Goal: Task Accomplishment & Management: Manage account settings

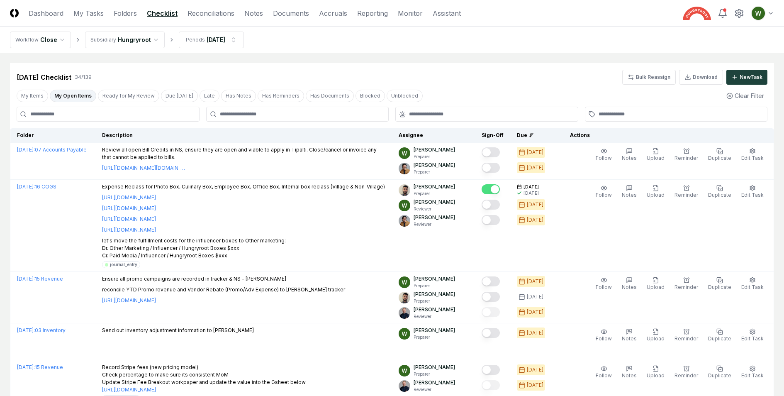
scroll to position [344, 0]
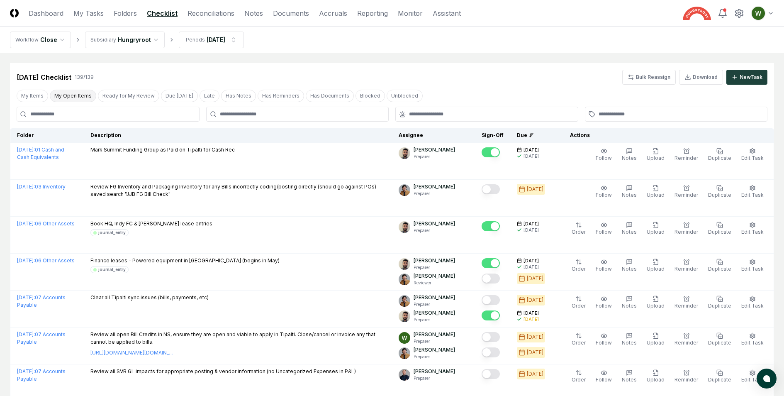
click at [63, 98] on button "My Open Items" at bounding box center [73, 96] width 46 height 12
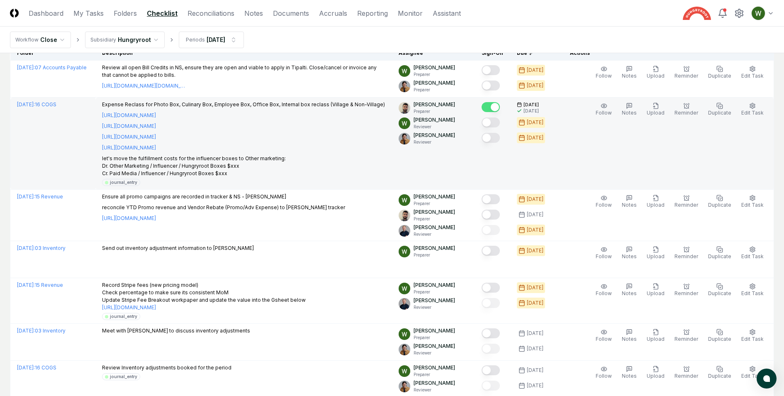
scroll to position [83, 0]
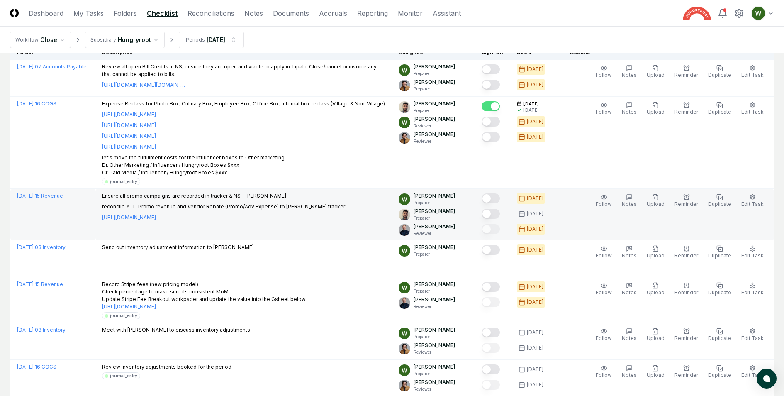
click at [301, 204] on p "reconcile YTD Promo revenue and Vendor Rebate (Promo/Adv Expense) to [PERSON_NA…" at bounding box center [223, 206] width 243 height 7
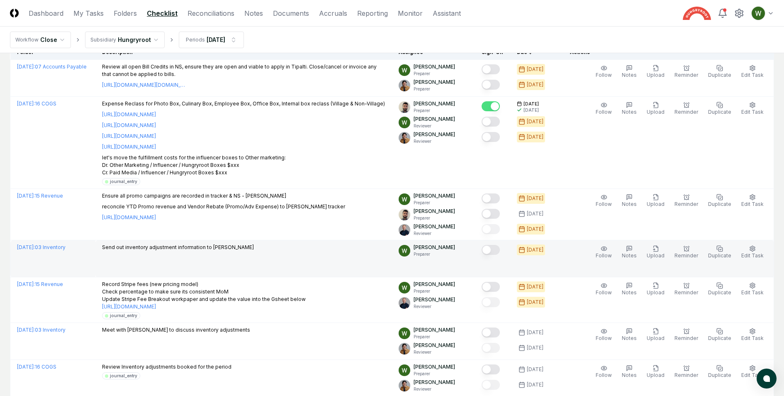
click at [199, 248] on p "Send out inventory adjustment information to [PERSON_NAME]" at bounding box center [178, 246] width 152 height 7
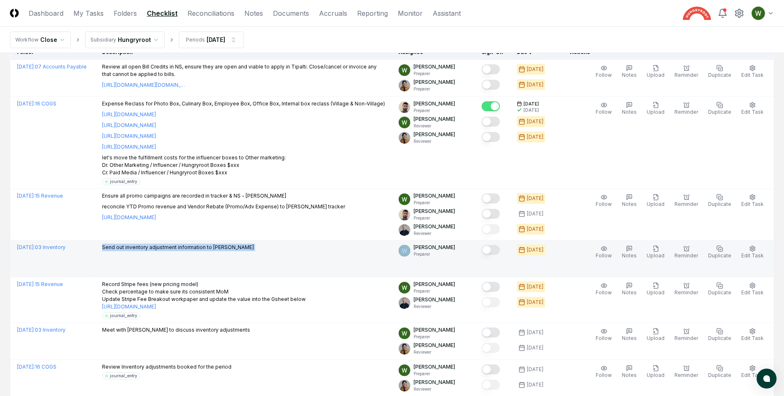
click at [199, 248] on p "Send out inventory adjustment information to [PERSON_NAME]" at bounding box center [178, 246] width 152 height 7
click at [495, 248] on button "Mark complete" at bounding box center [491, 250] width 18 height 10
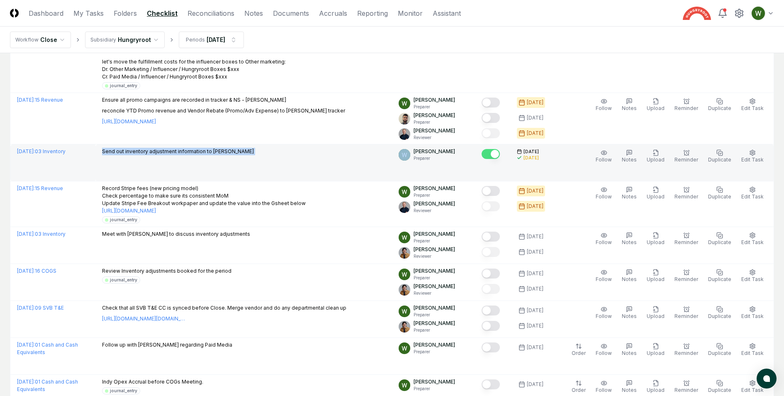
scroll to position [191, 0]
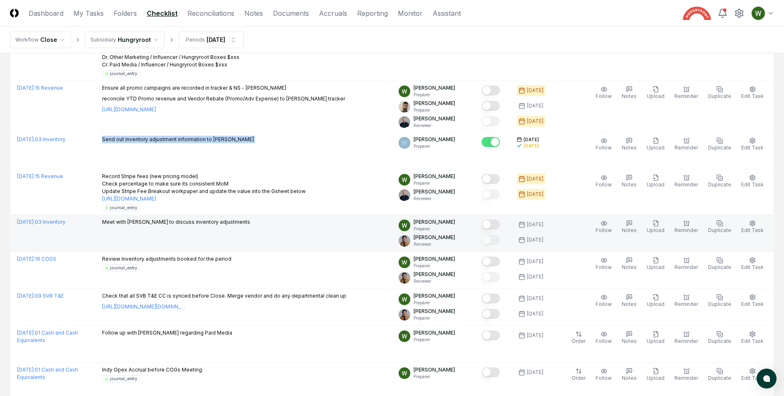
click at [496, 224] on button "Mark complete" at bounding box center [491, 224] width 18 height 10
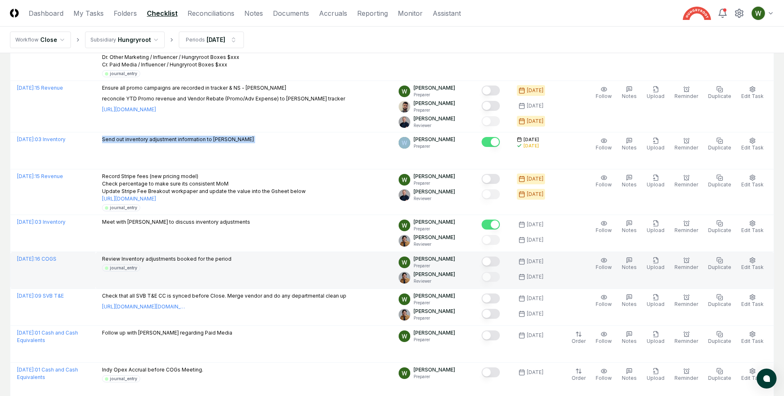
click at [495, 258] on button "Mark complete" at bounding box center [491, 261] width 18 height 10
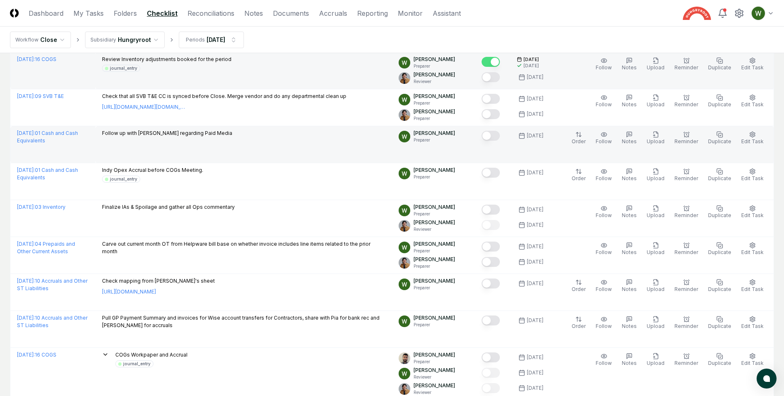
scroll to position [397, 0]
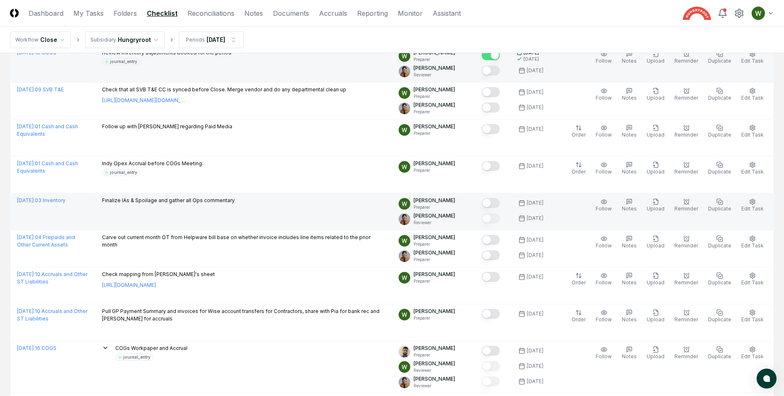
click at [205, 198] on p "Finalize IAs & Spoilage and gather all Ops commentary" at bounding box center [168, 200] width 133 height 7
click at [282, 222] on td "Finalize IAs & Spoilage and gather all Ops commentary" at bounding box center [243, 211] width 297 height 37
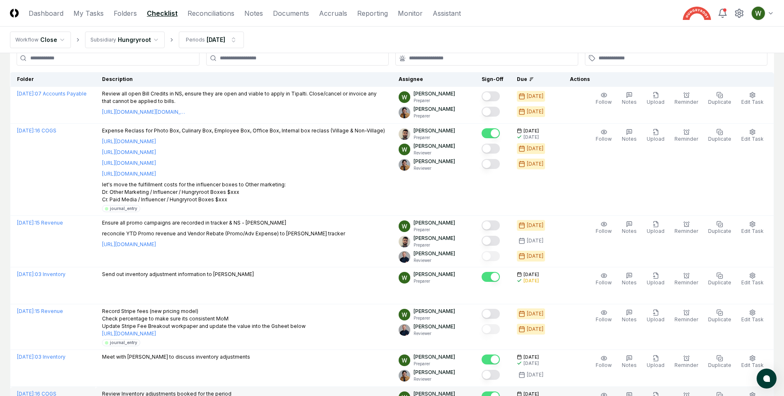
scroll to position [17, 0]
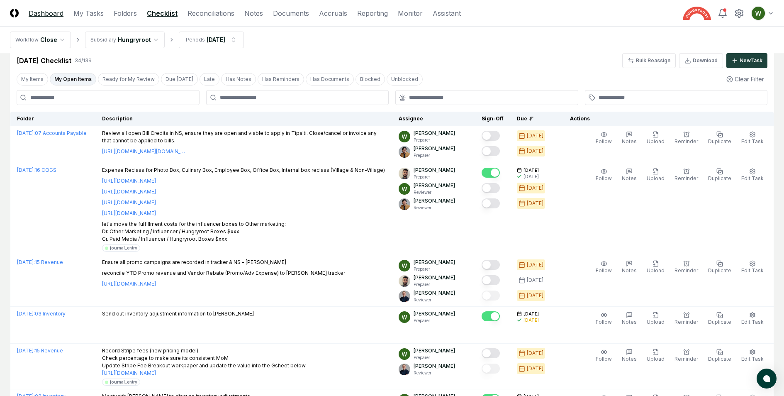
click at [53, 16] on link "Dashboard" at bounding box center [46, 13] width 35 height 10
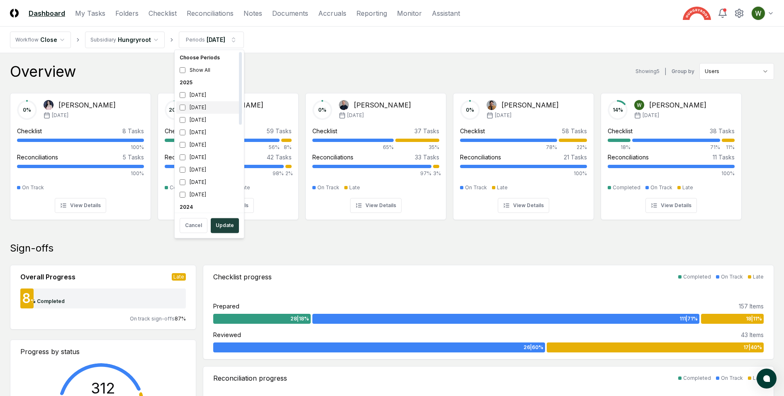
click at [193, 108] on div "[DATE]" at bounding box center [209, 107] width 66 height 12
click at [193, 119] on div "July 2025" at bounding box center [209, 120] width 66 height 12
click at [224, 221] on button "Update" at bounding box center [225, 225] width 28 height 15
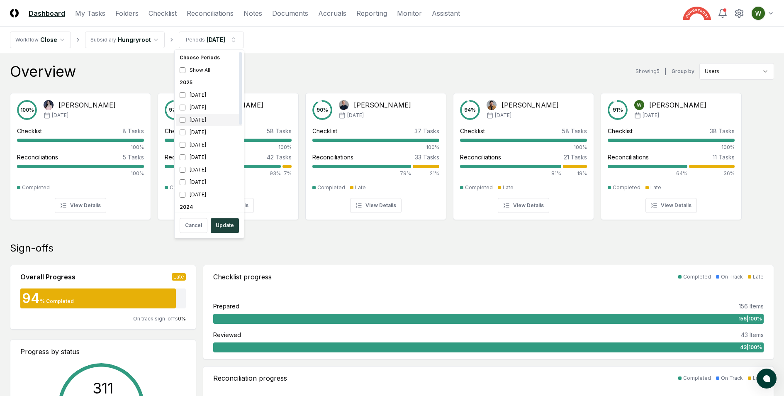
click at [198, 122] on div "July 2025" at bounding box center [209, 120] width 66 height 12
click at [196, 111] on div "[DATE]" at bounding box center [209, 107] width 66 height 12
click at [218, 228] on button "Update" at bounding box center [225, 225] width 28 height 15
